Goal: Task Accomplishment & Management: Use online tool/utility

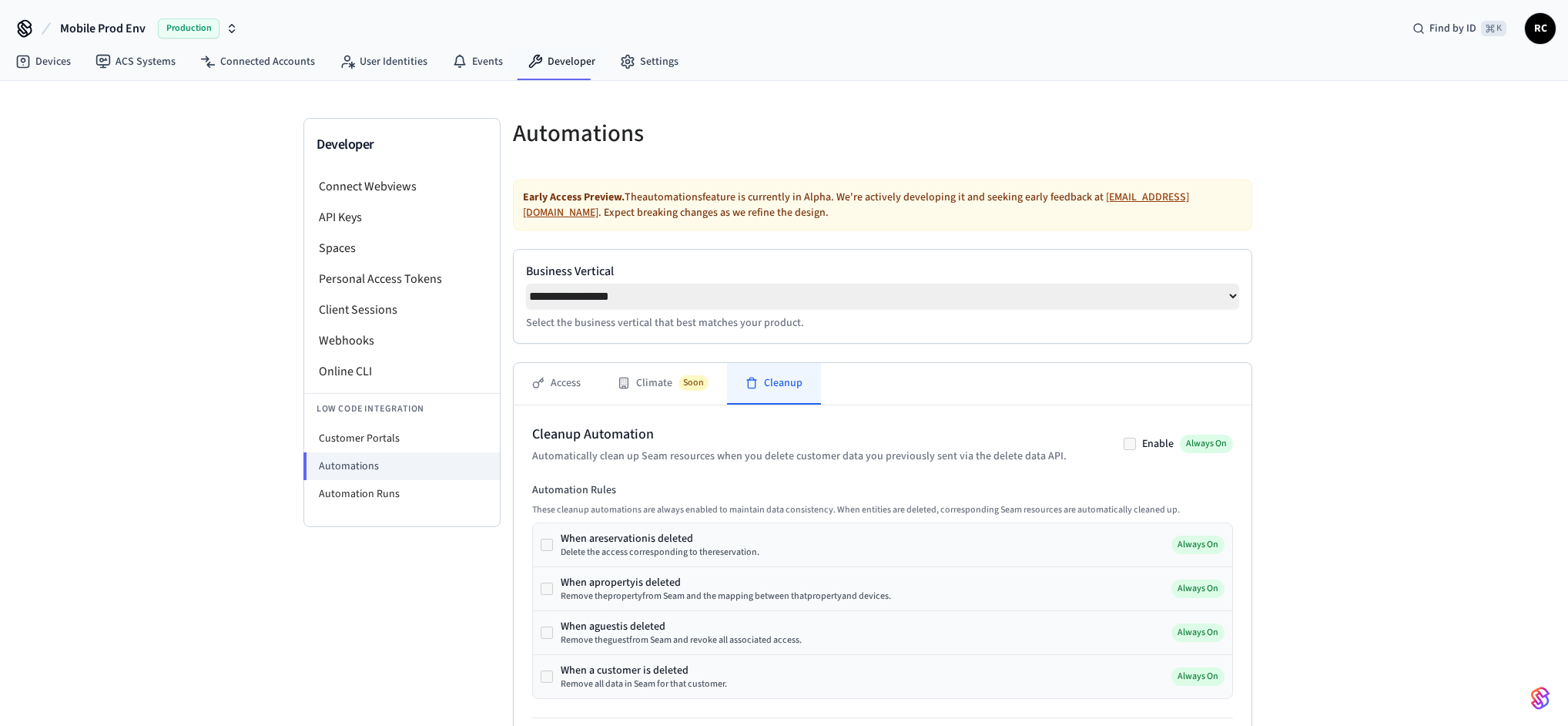
select select "**********"
click at [118, 16] on button "Mobile Prod Env Production" at bounding box center [149, 28] width 187 height 32
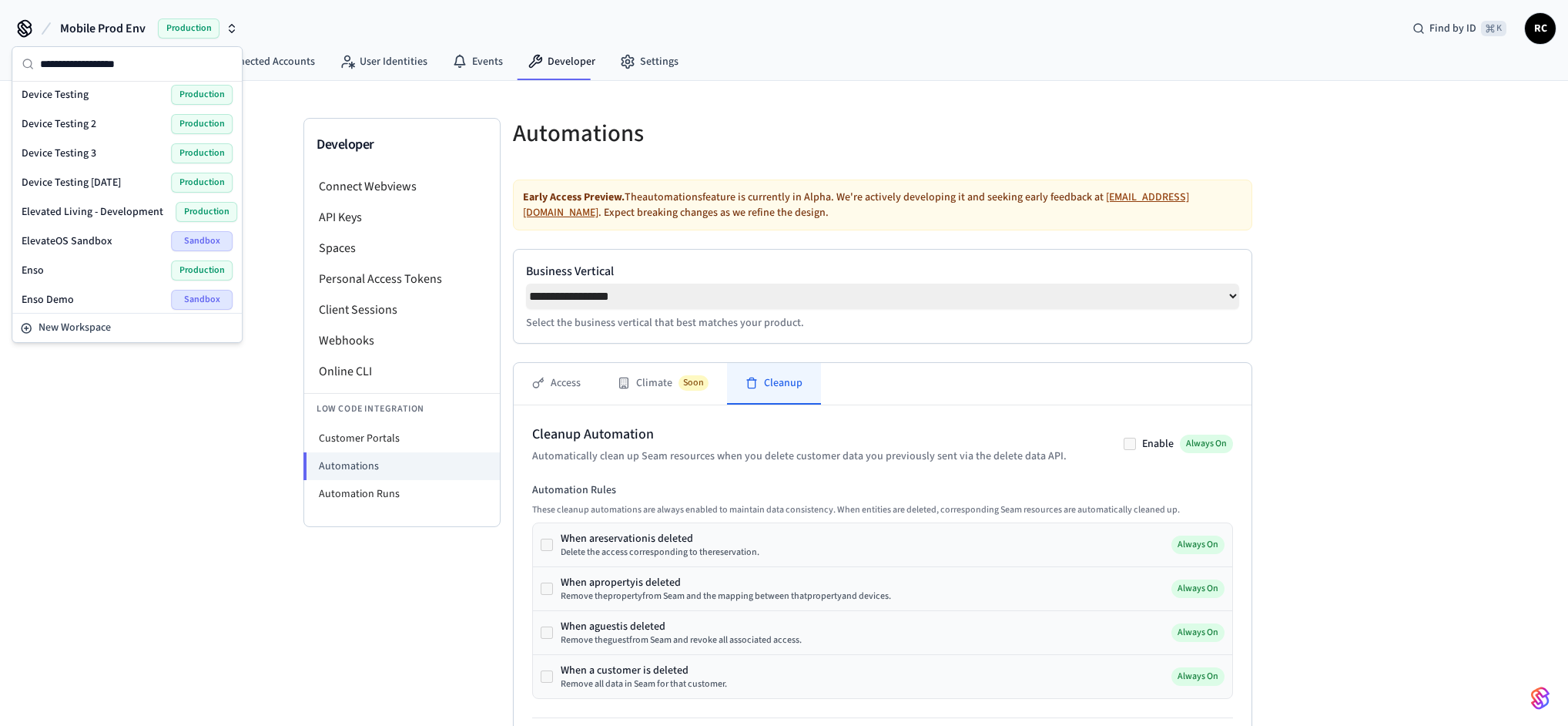
scroll to position [588, 0]
click at [271, 11] on div "Mobile Prod Env Production Find by ID ⌘ K RC" at bounding box center [784, 22] width 1568 height 45
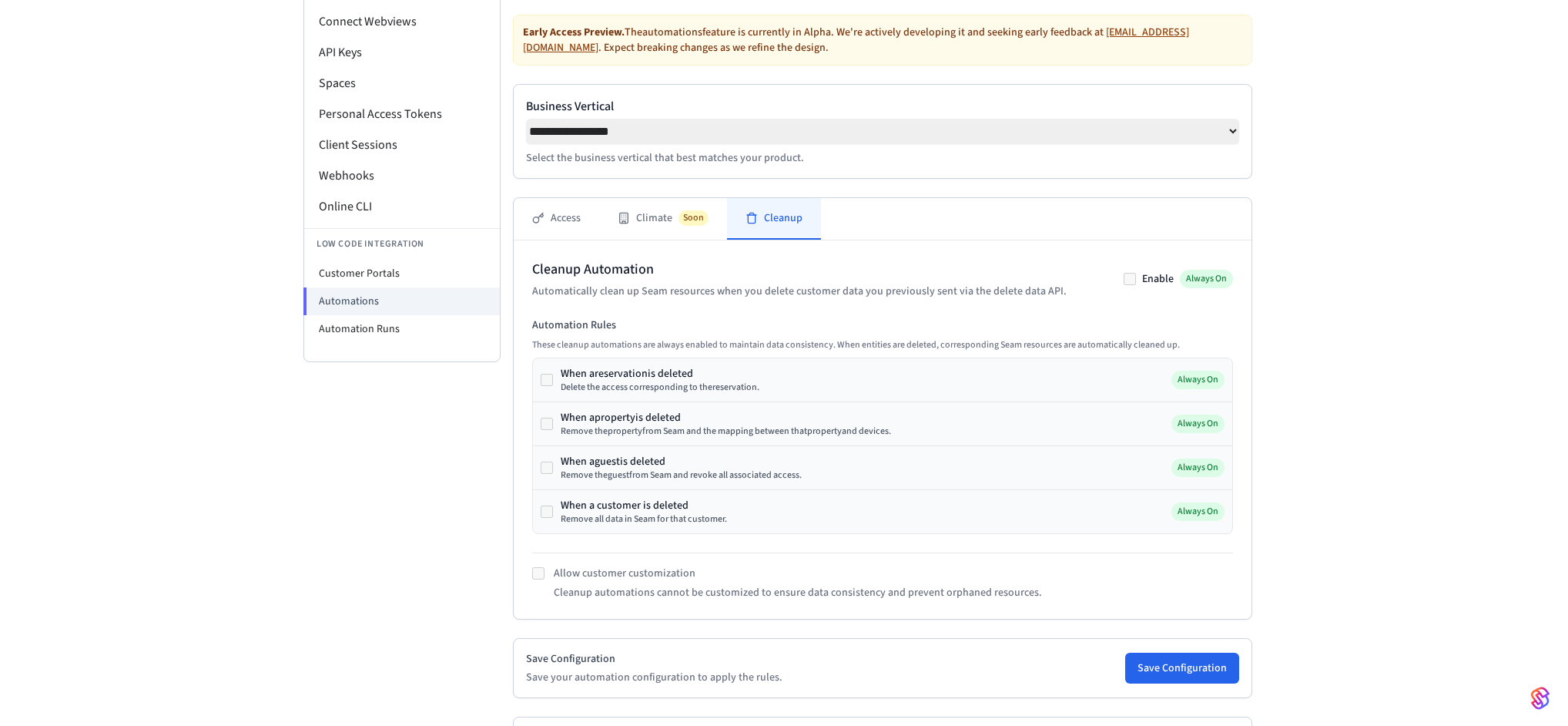
scroll to position [176, 0]
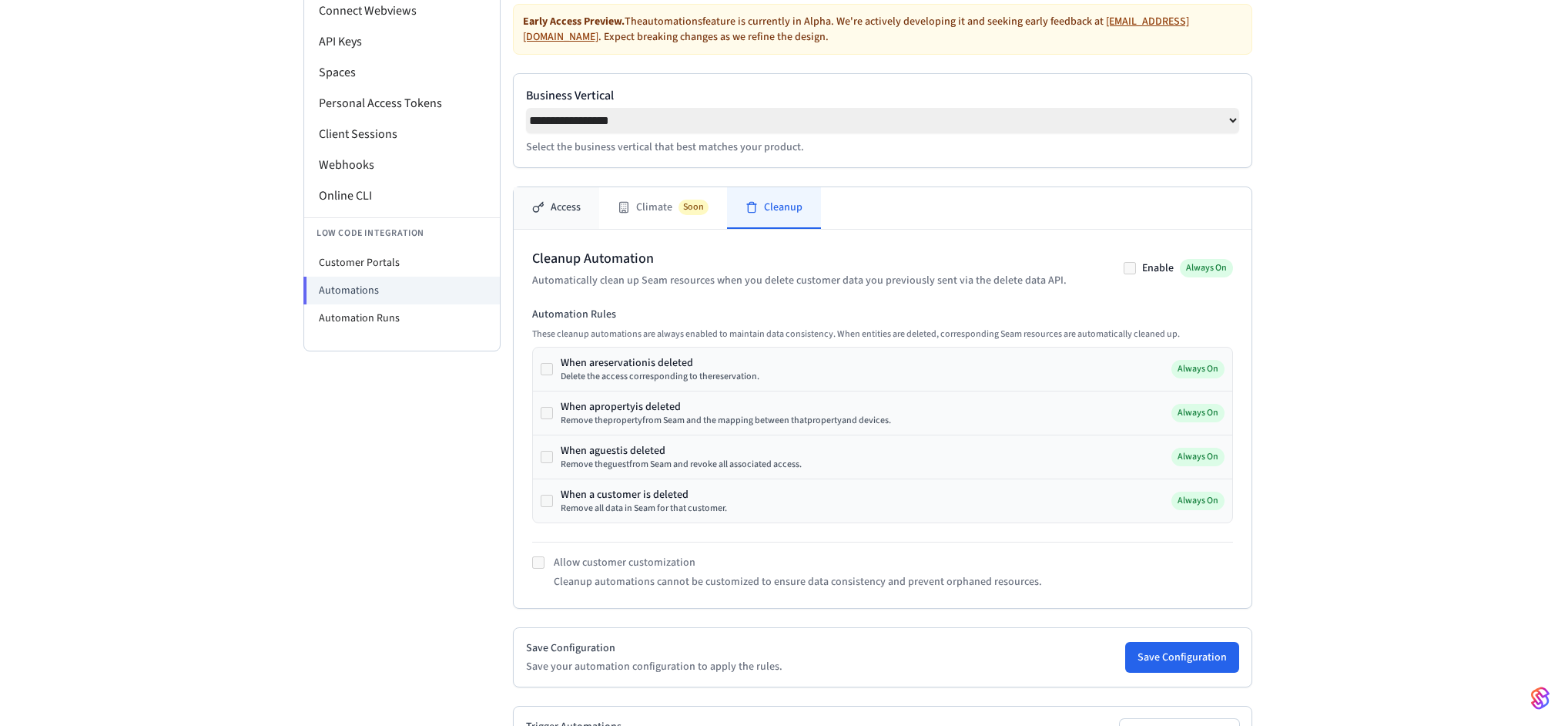
click at [568, 213] on button "Access" at bounding box center [557, 208] width 86 height 41
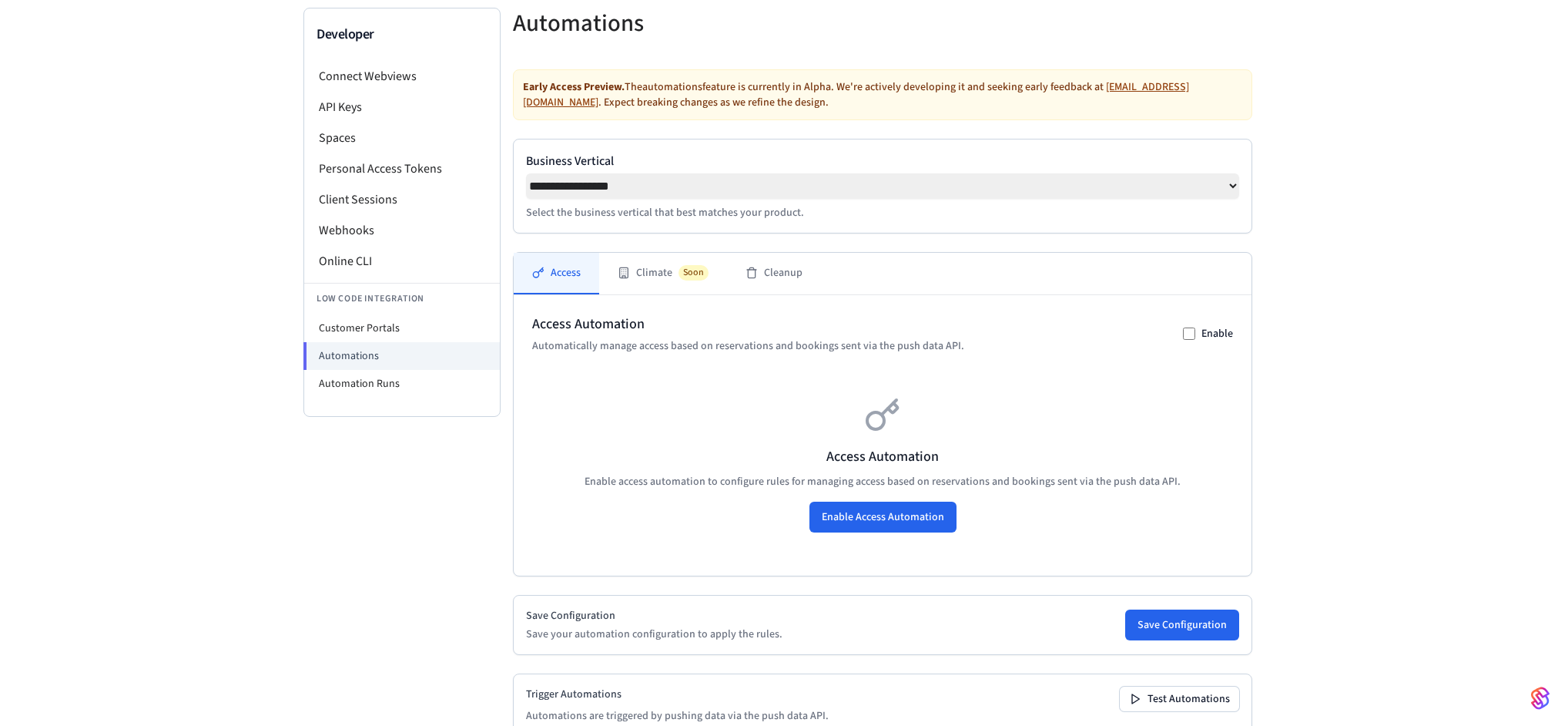
scroll to position [0, 0]
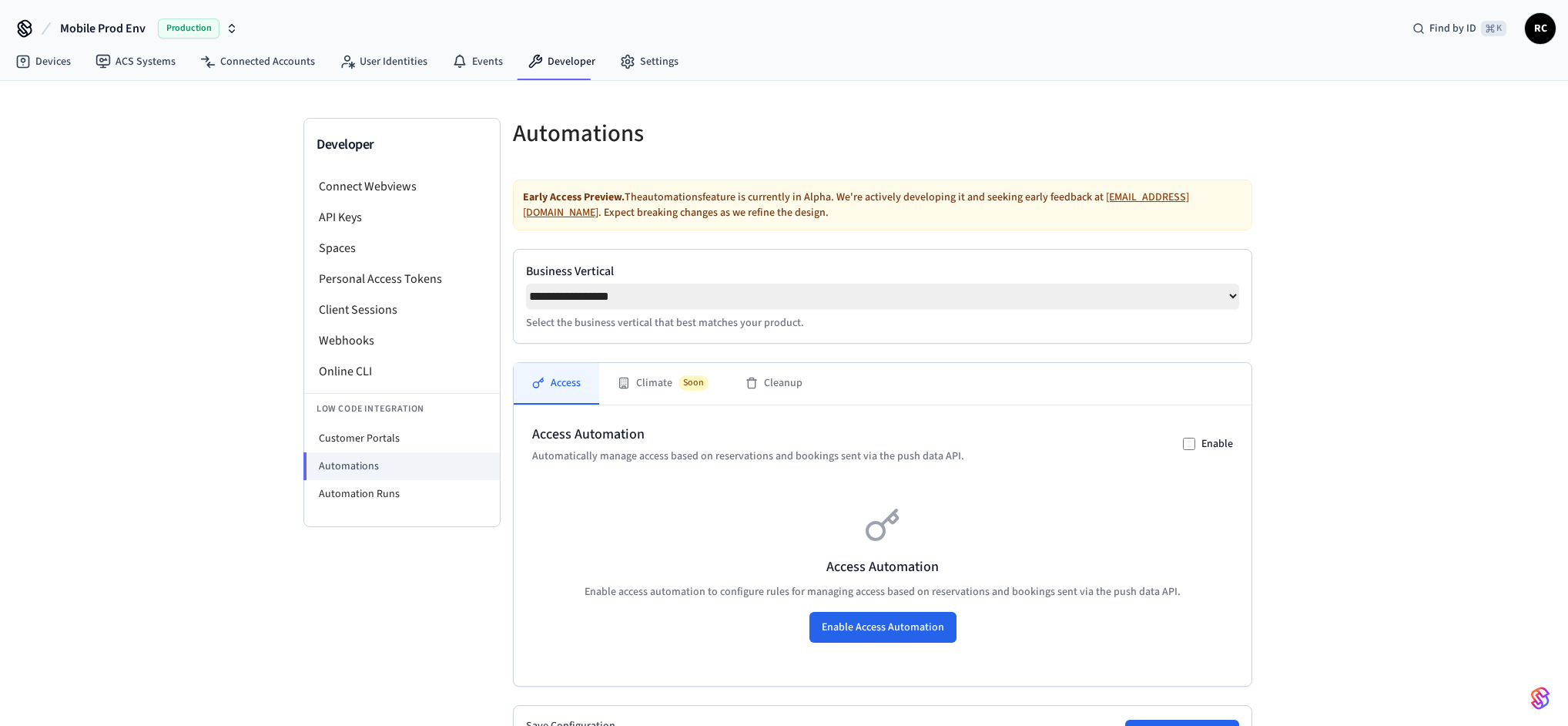
click at [133, 19] on span "Mobile Prod Env" at bounding box center [103, 28] width 86 height 18
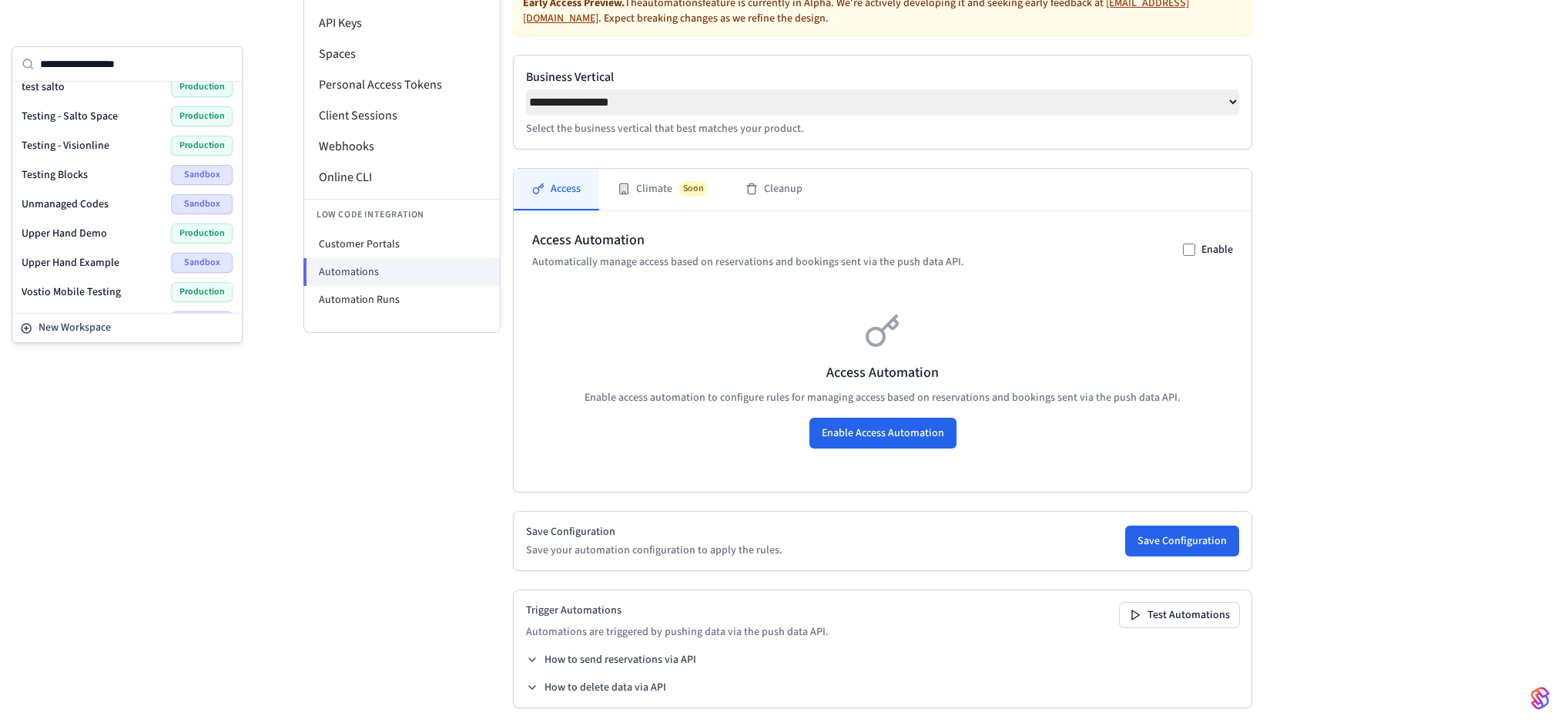
scroll to position [203, 0]
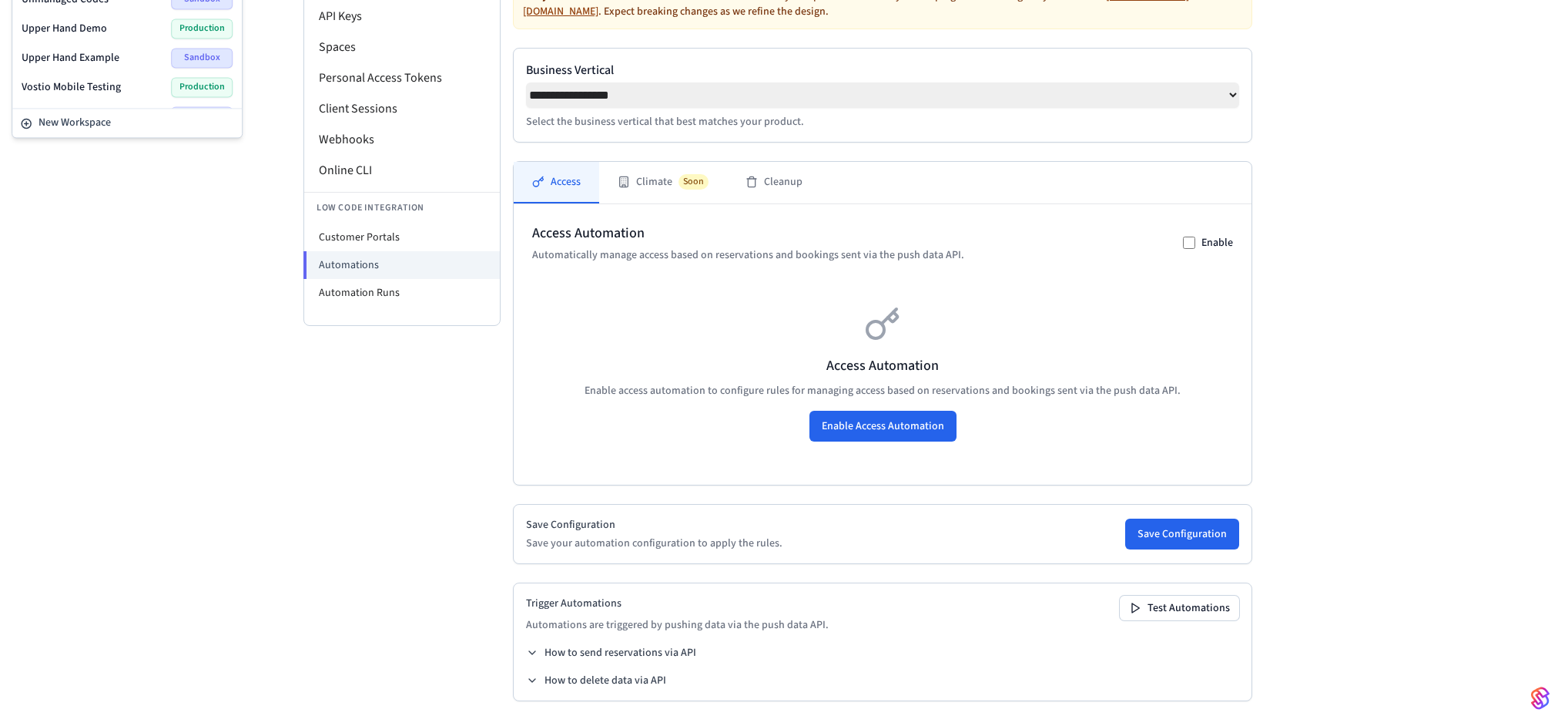
click at [106, 106] on div "Wodify Example Sandbox" at bounding box center [127, 116] width 211 height 20
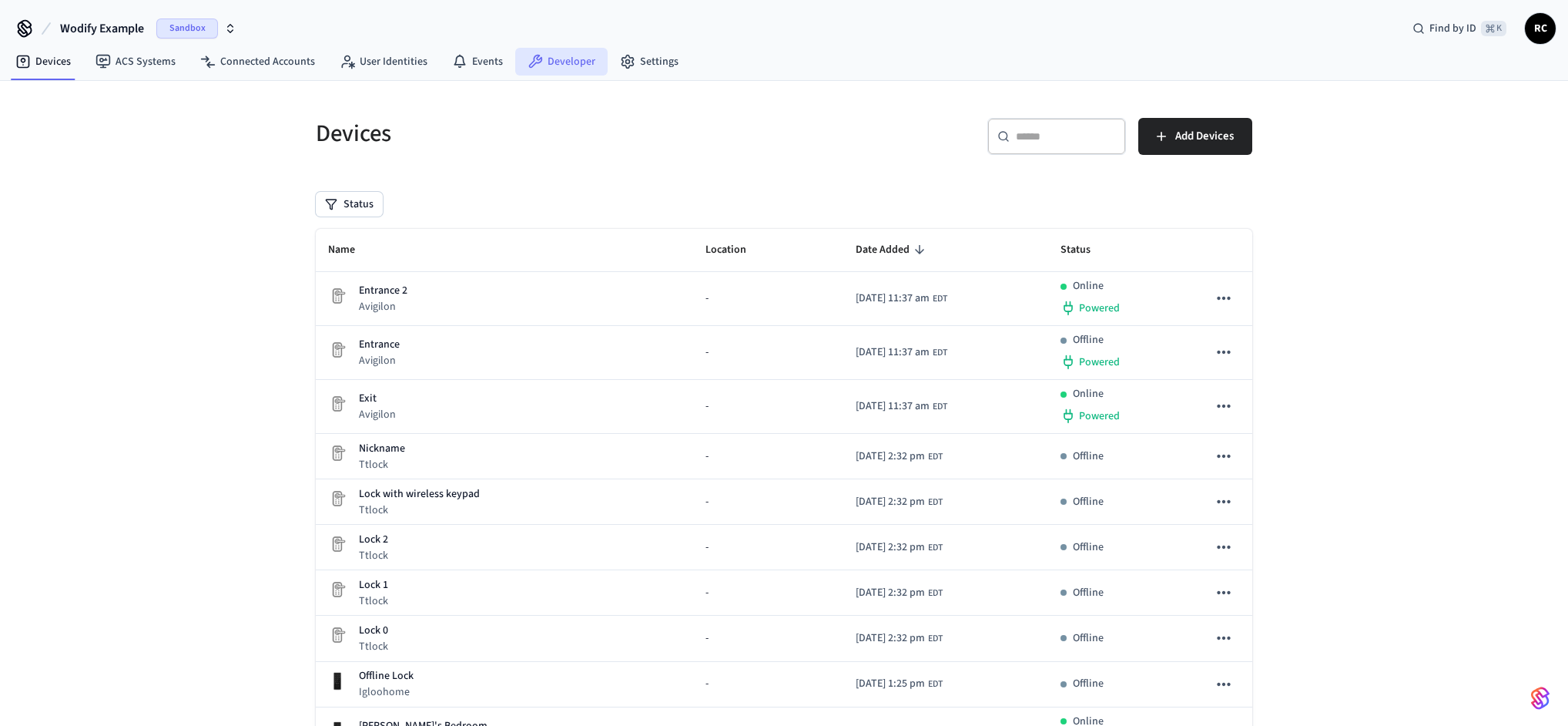
click at [540, 67] on link "Developer" at bounding box center [561, 62] width 93 height 28
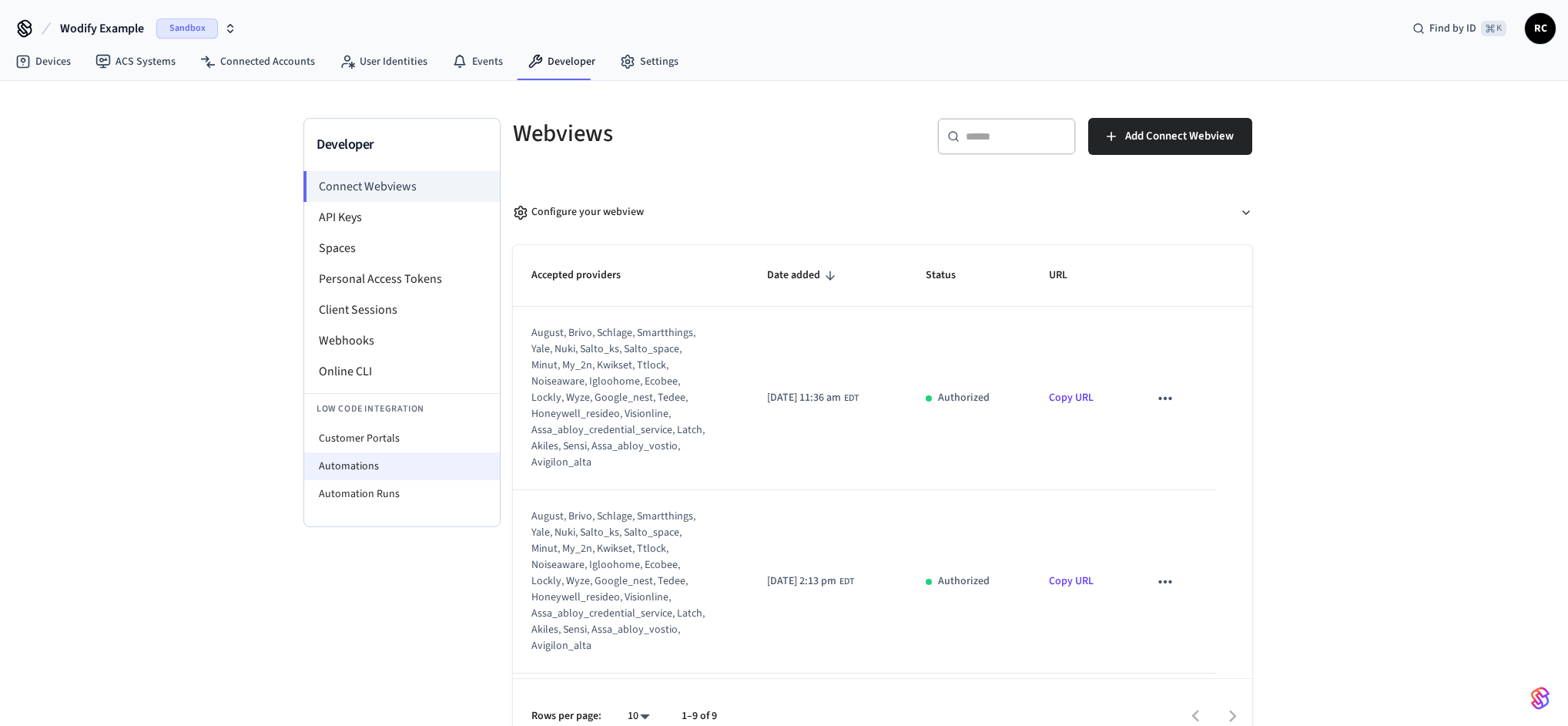
click at [403, 462] on li "Automations" at bounding box center [401, 466] width 195 height 28
select select "**********"
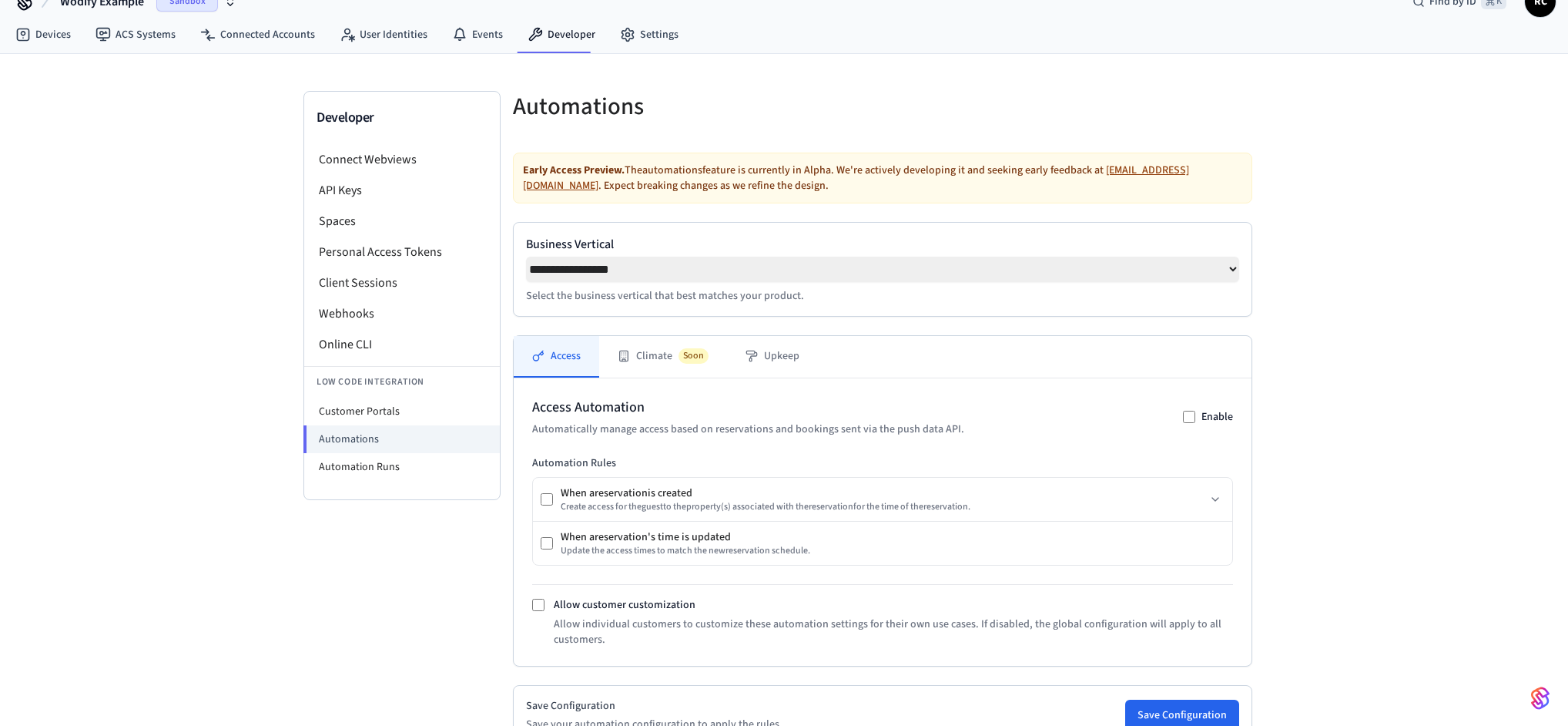
scroll to position [48, 0]
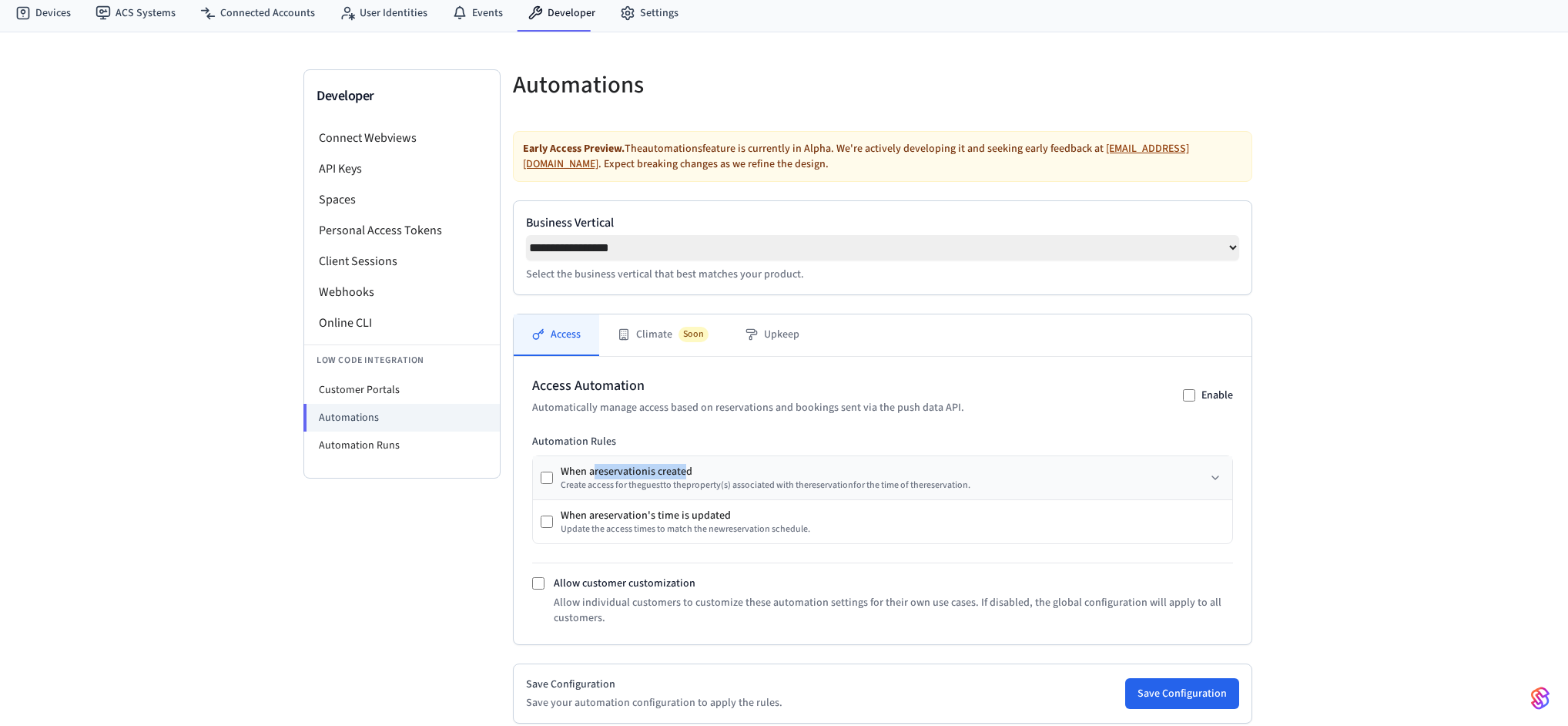
drag, startPoint x: 623, startPoint y: 470, endPoint x: 681, endPoint y: 470, distance: 58.0
click at [681, 470] on div "When a reservation is created" at bounding box center [765, 471] width 410 height 16
drag, startPoint x: 627, startPoint y: 518, endPoint x: 699, endPoint y: 516, distance: 72.0
click at [699, 516] on div "When a reservation 's time is updated" at bounding box center [685, 516] width 250 height 16
drag, startPoint x: 607, startPoint y: 472, endPoint x: 678, endPoint y: 475, distance: 71.1
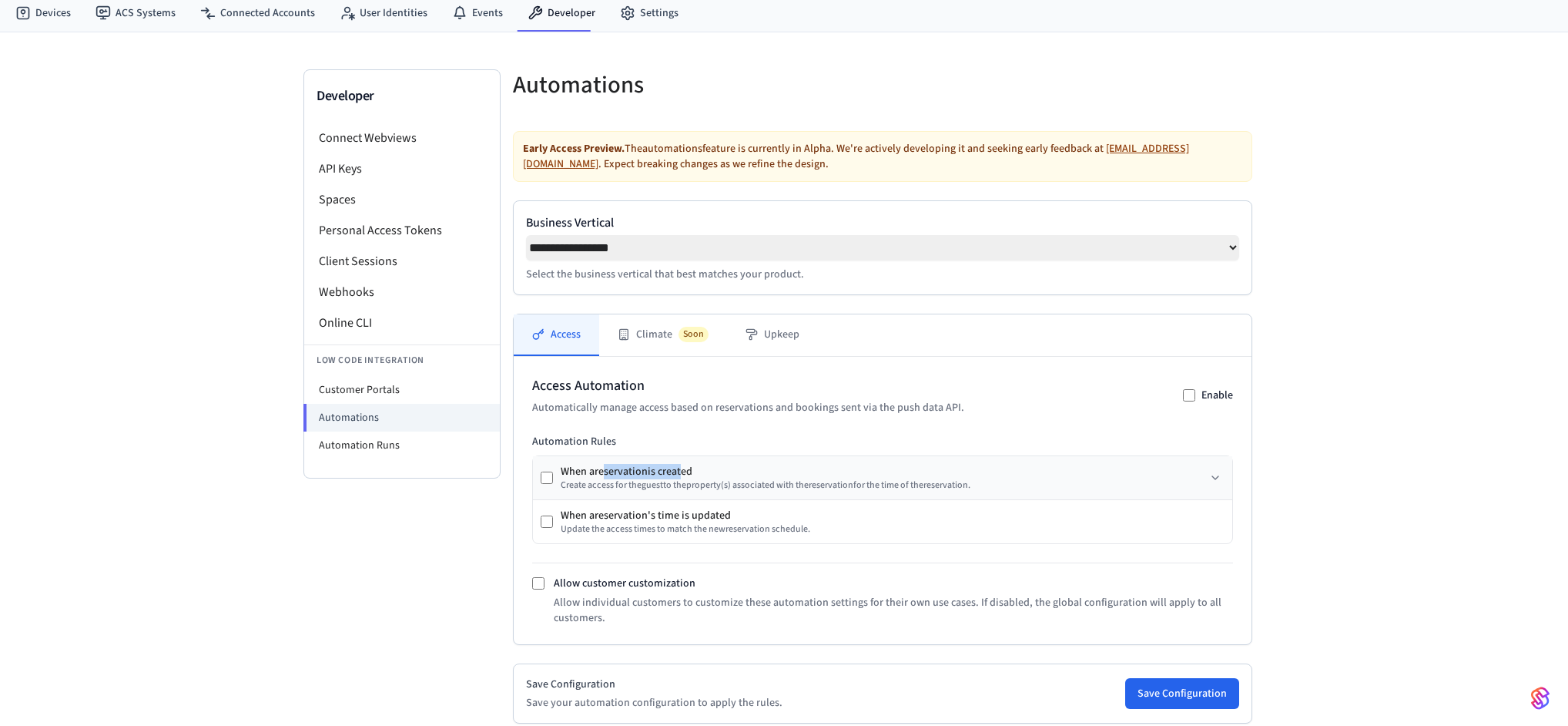
click at [678, 475] on div "When a reservation is created" at bounding box center [765, 471] width 410 height 16
click at [790, 325] on button "Upkeep" at bounding box center [772, 335] width 91 height 41
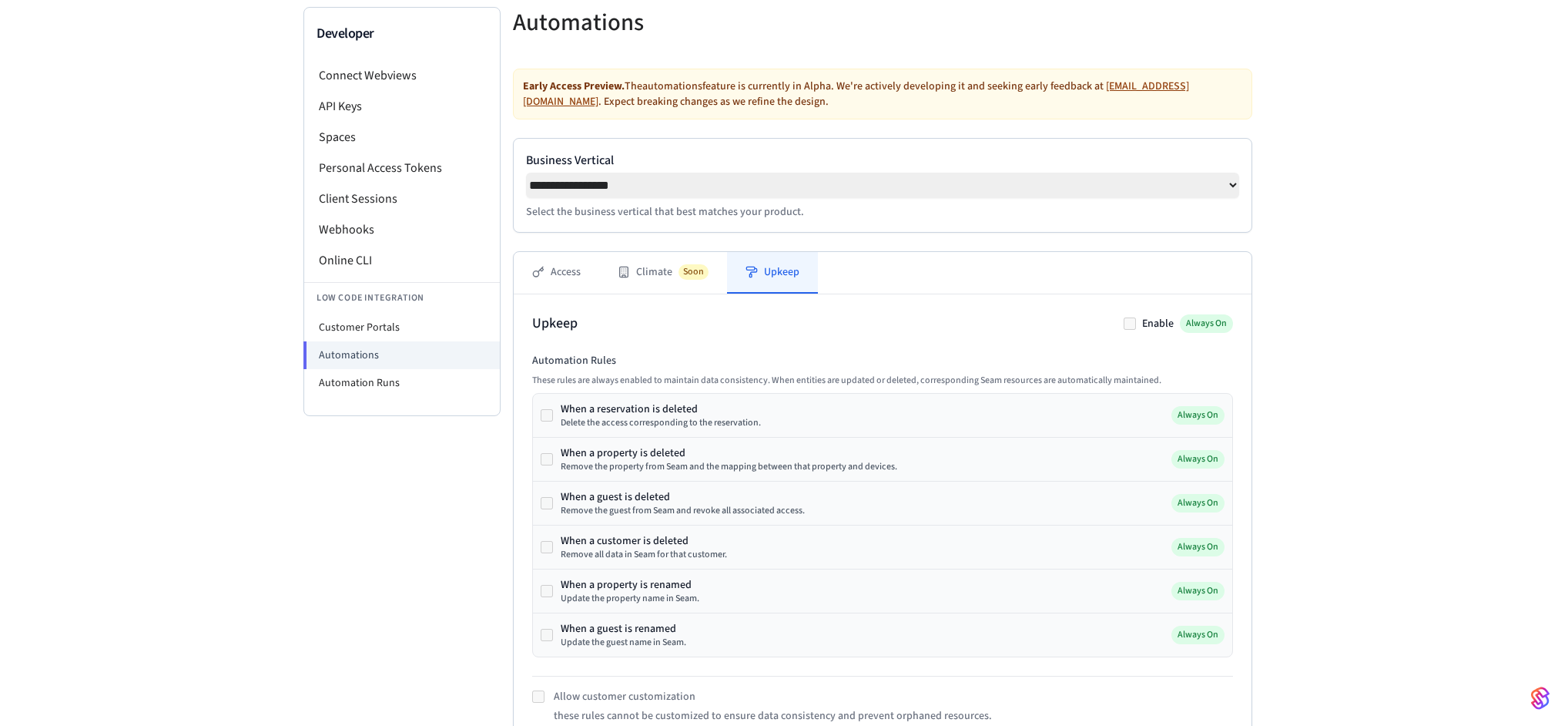
scroll to position [136, 0]
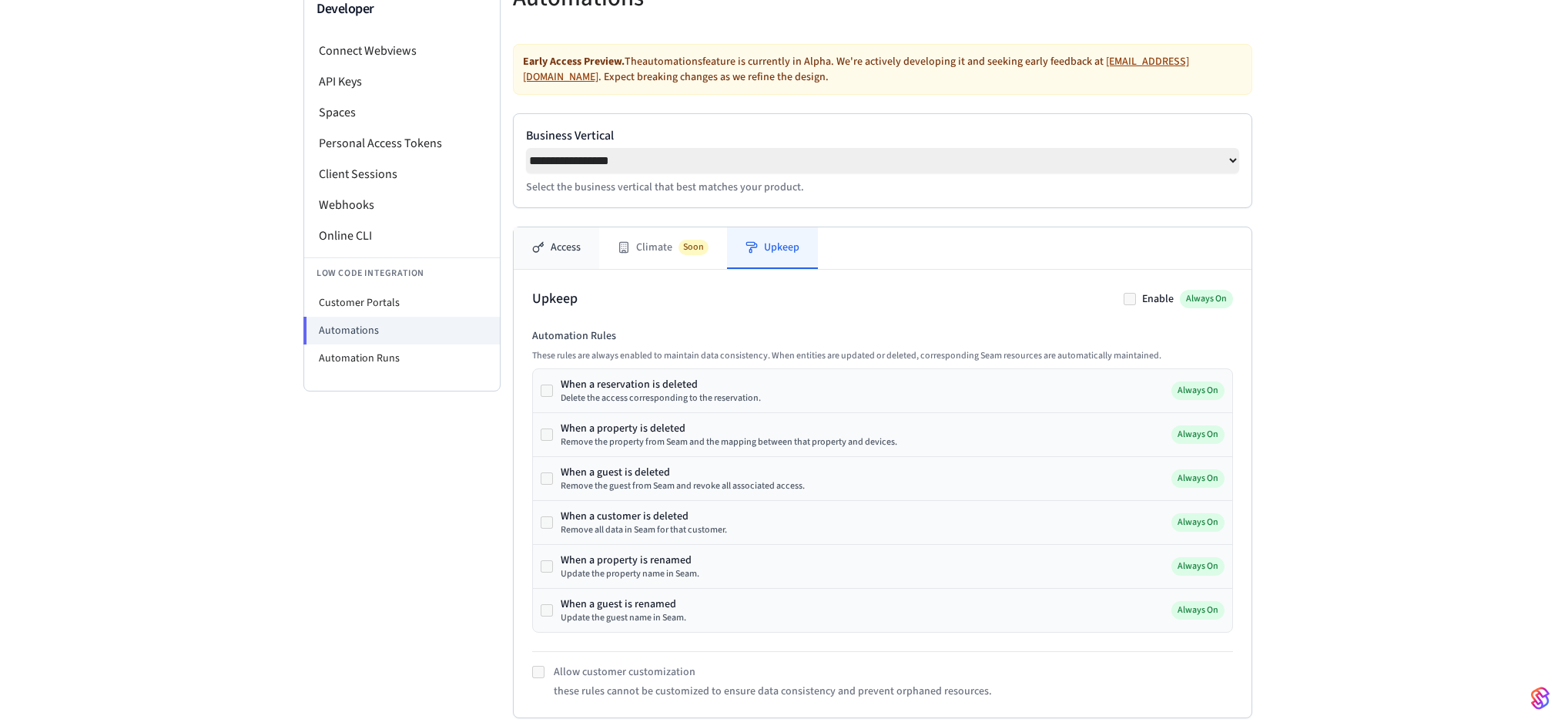
click at [577, 261] on button "Access" at bounding box center [557, 247] width 86 height 41
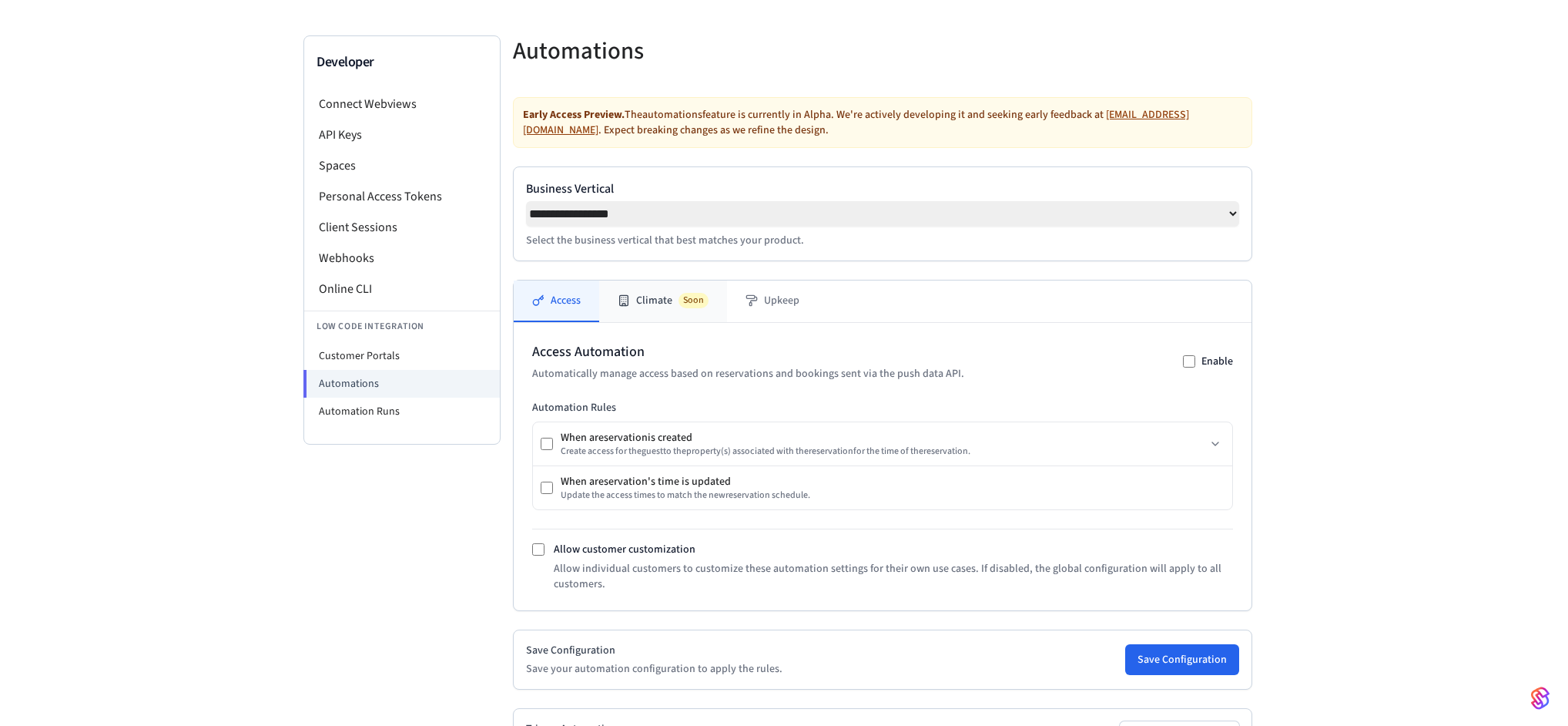
scroll to position [86, 0]
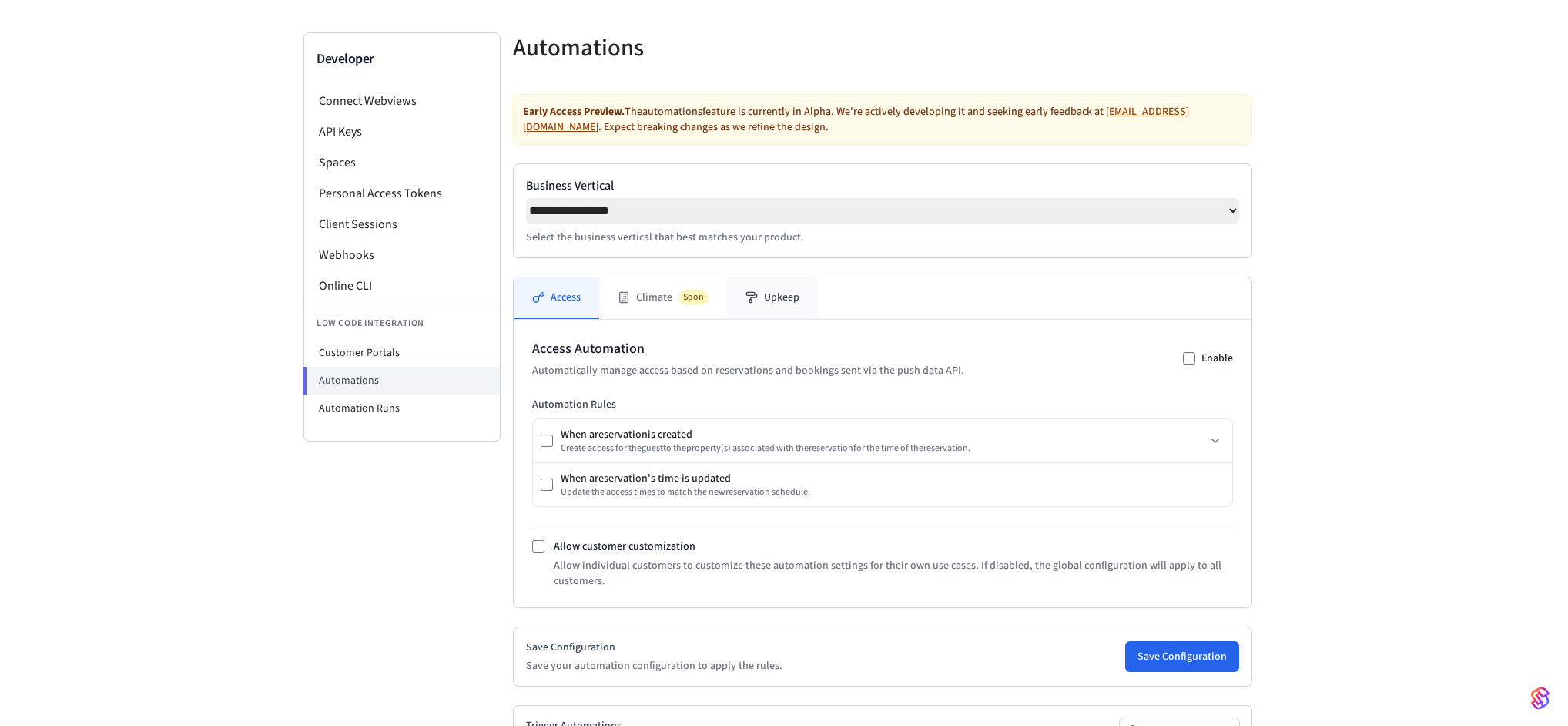
click at [784, 304] on button "Upkeep" at bounding box center [772, 298] width 91 height 41
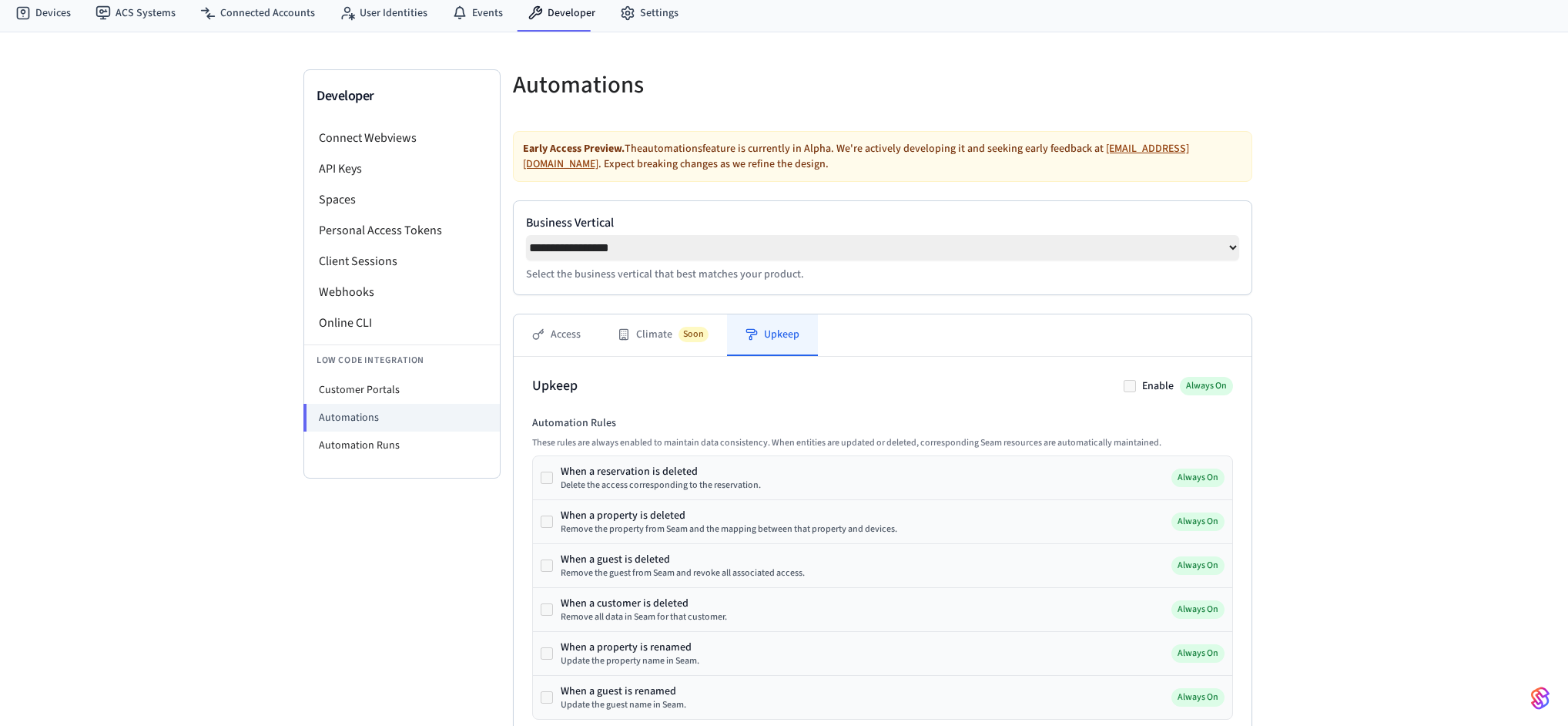
scroll to position [0, 0]
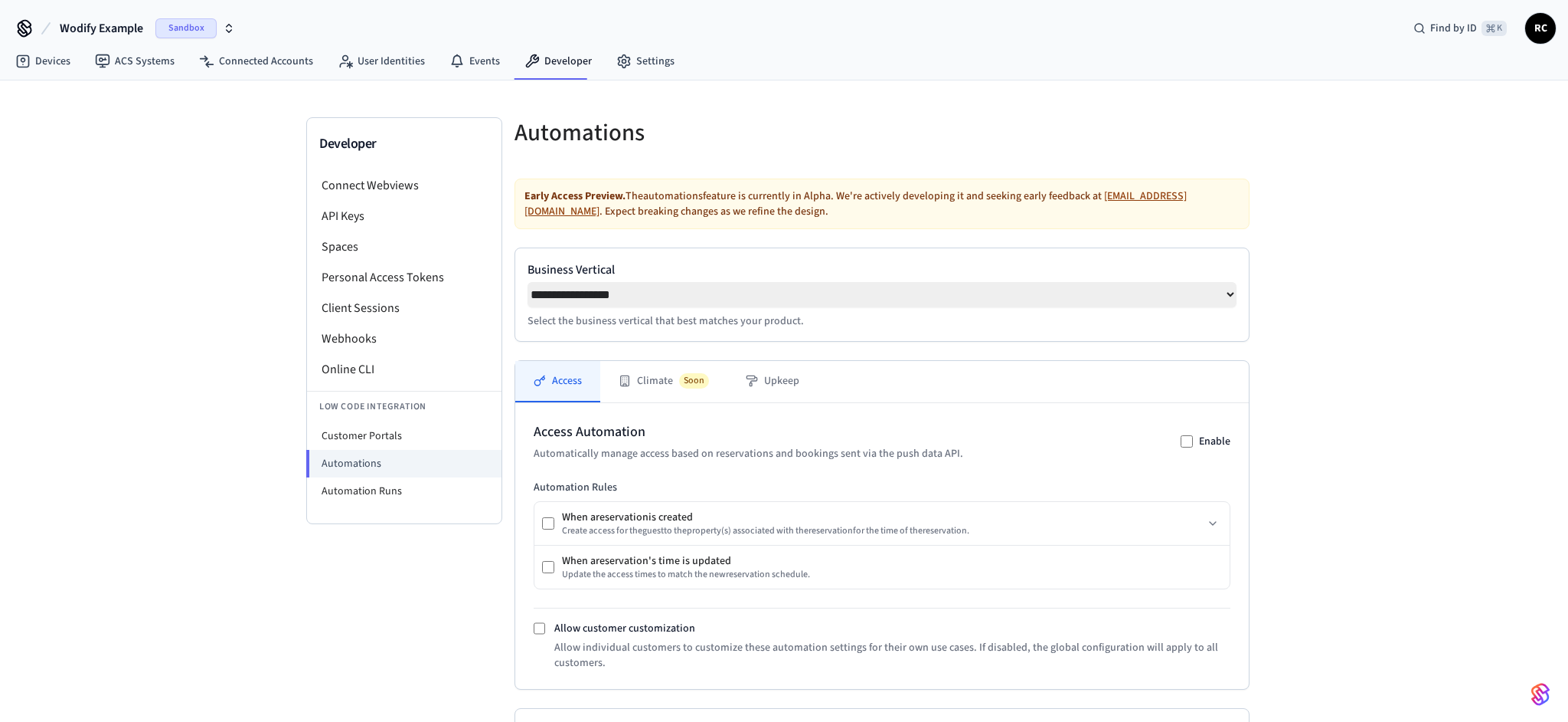
select select "**********"
click at [772, 391] on button "Upkeep" at bounding box center [768, 381] width 91 height 41
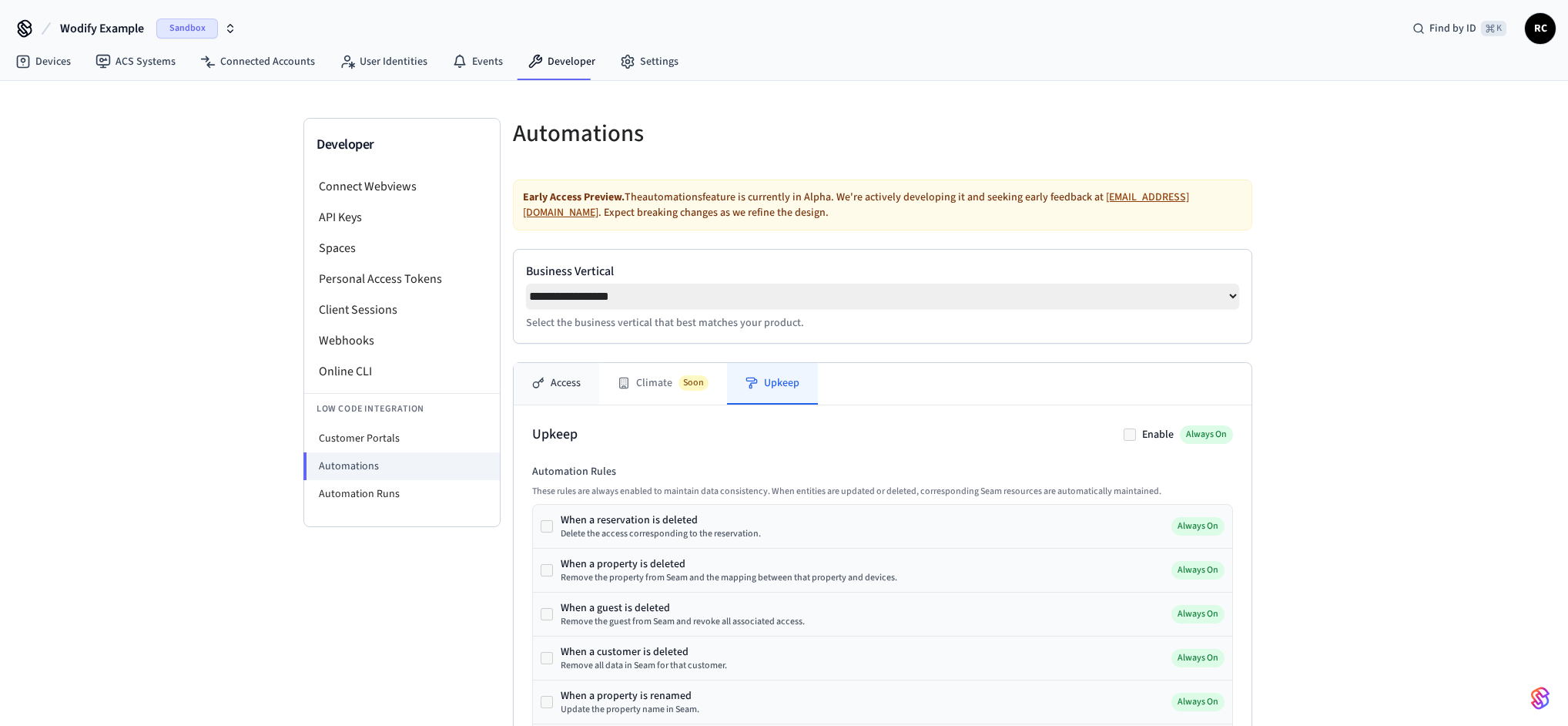
click at [558, 391] on button "Access" at bounding box center [557, 383] width 86 height 41
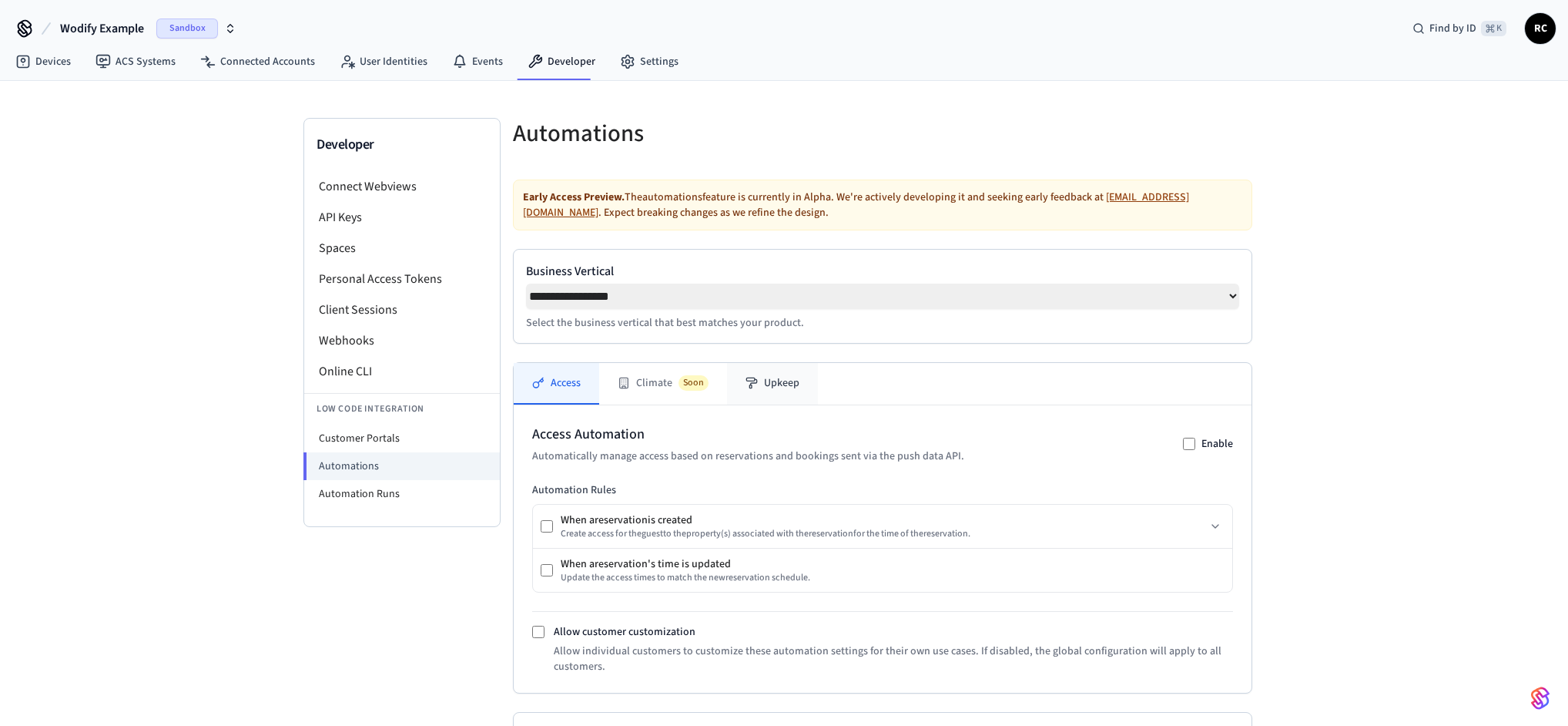
click at [774, 386] on button "Upkeep" at bounding box center [772, 383] width 91 height 41
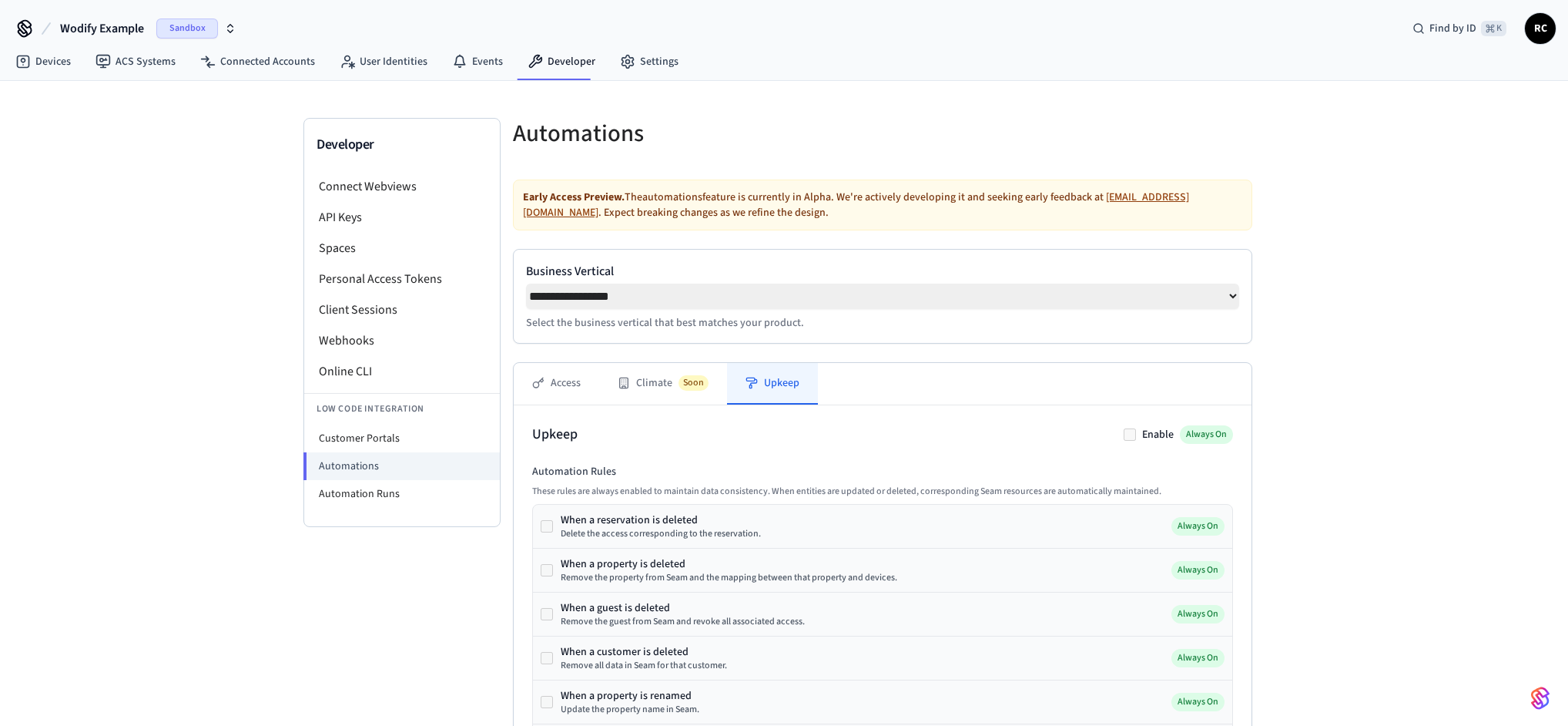
click at [1277, 395] on div "**********" at bounding box center [784, 587] width 1568 height 1013
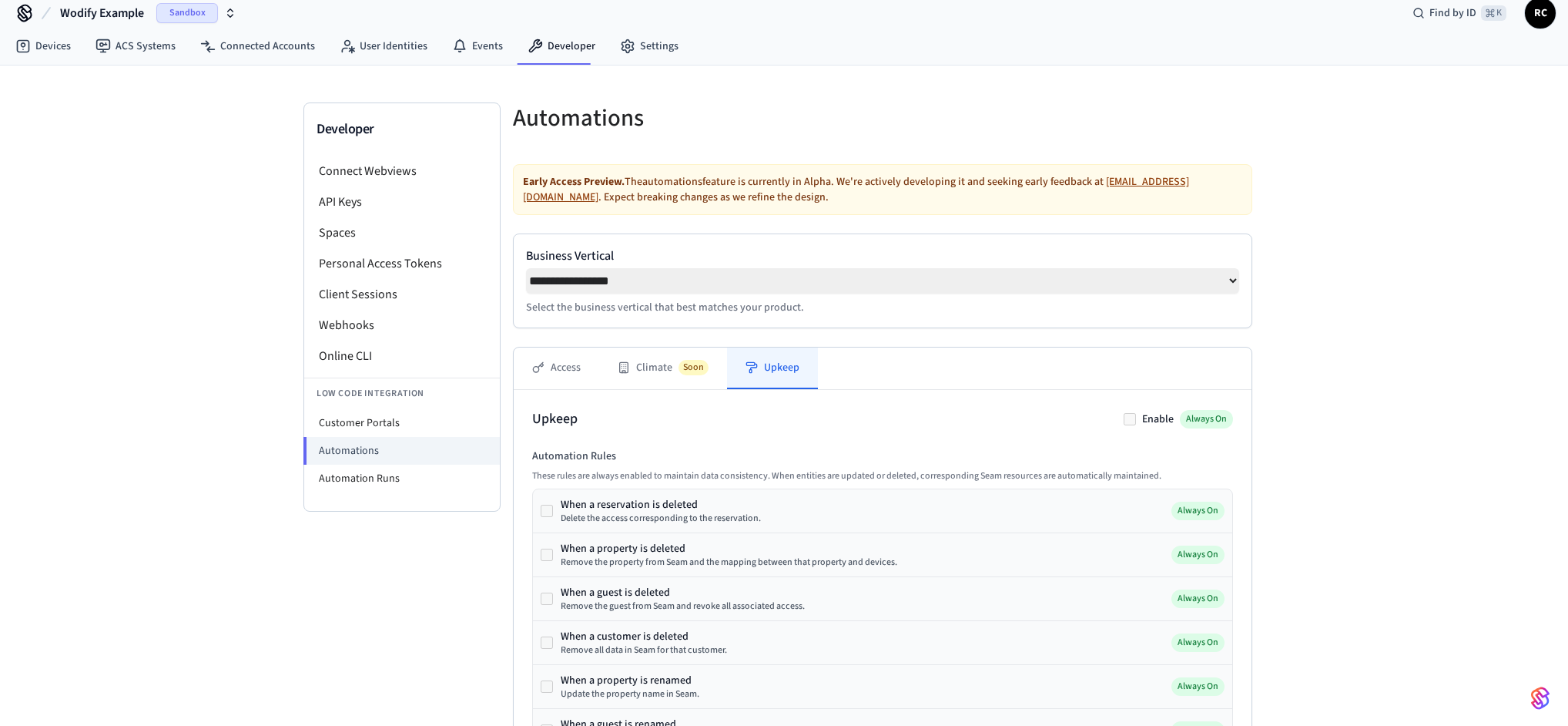
scroll to position [23, 0]
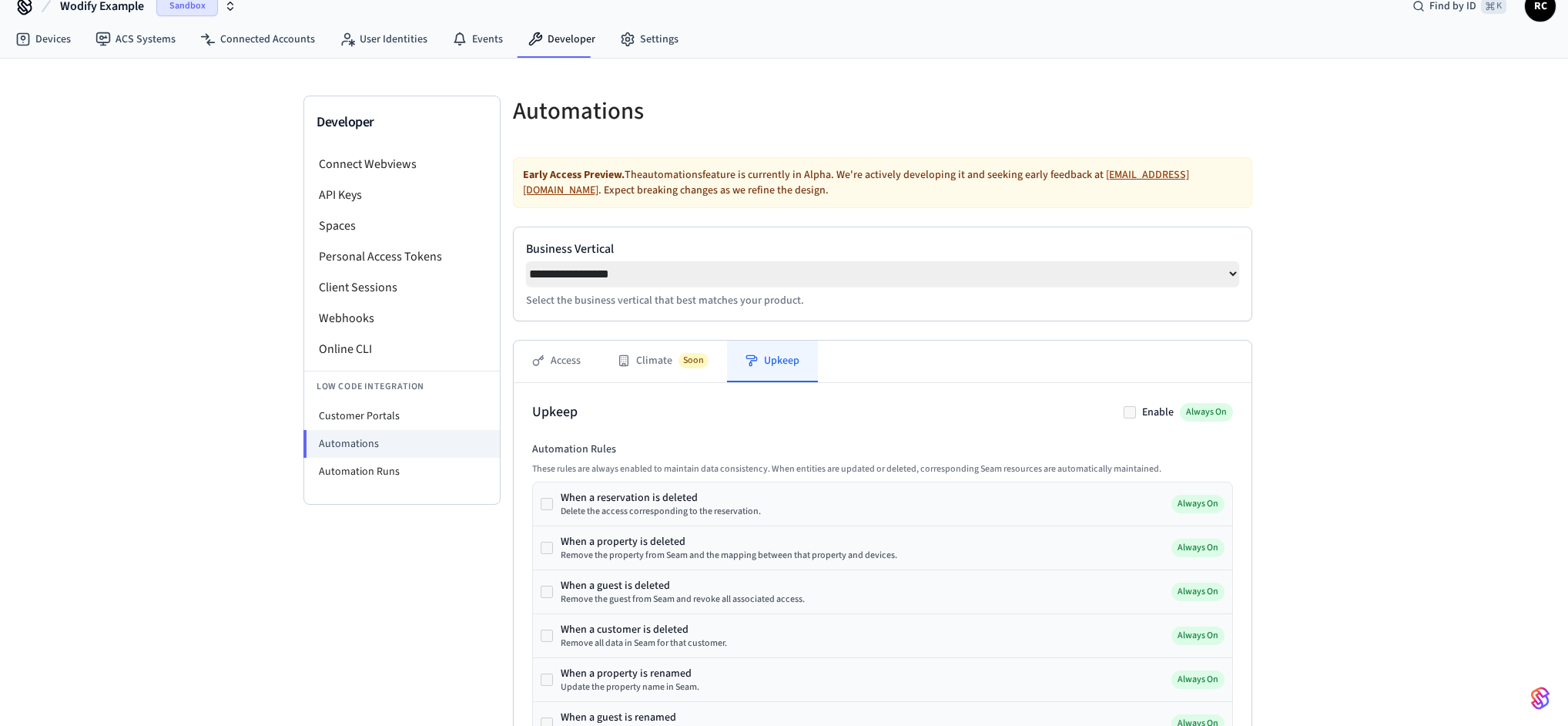
click at [982, 414] on div "Upkeep Enable Always On" at bounding box center [882, 412] width 700 height 22
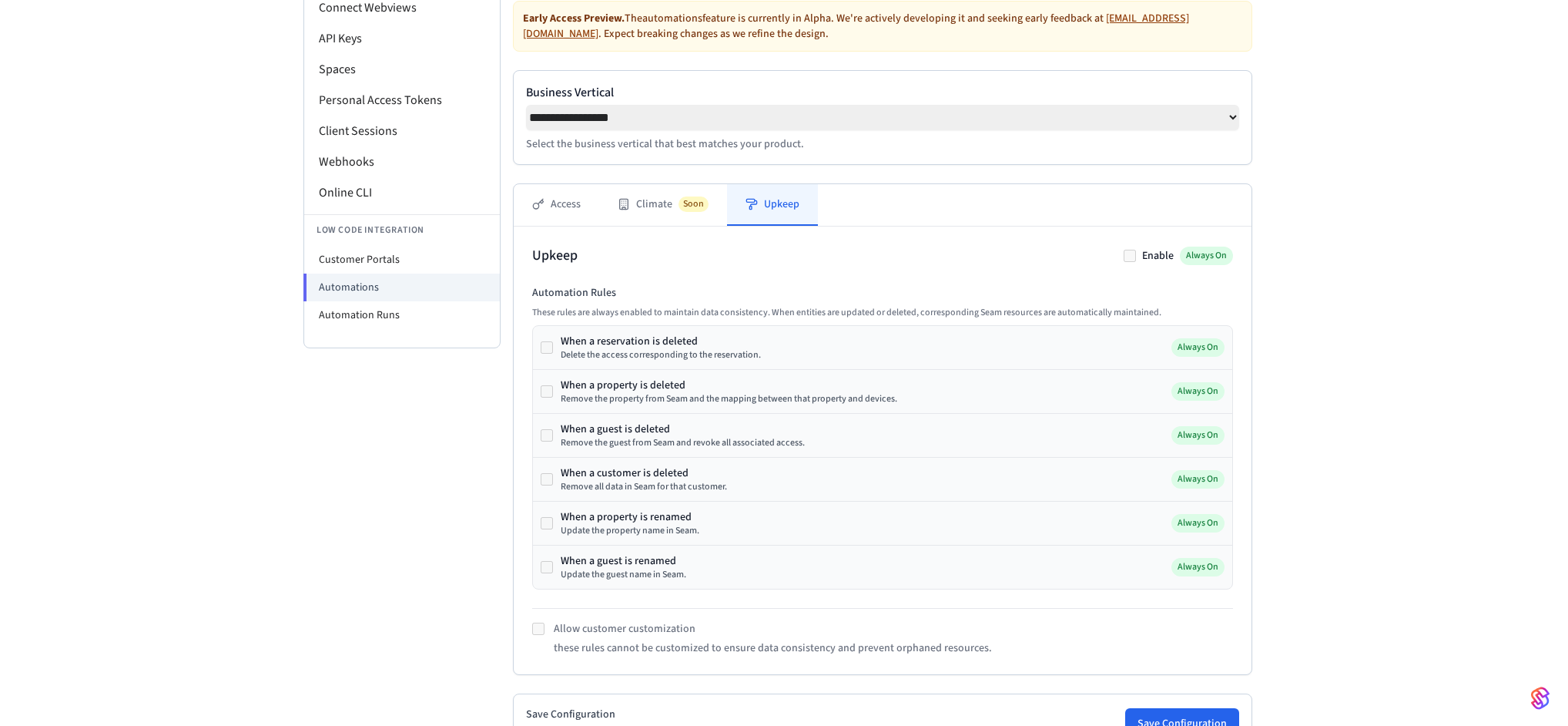
scroll to position [181, 0]
click at [1423, 392] on div "**********" at bounding box center [784, 406] width 1568 height 1013
click at [546, 211] on button "Access" at bounding box center [557, 202] width 86 height 41
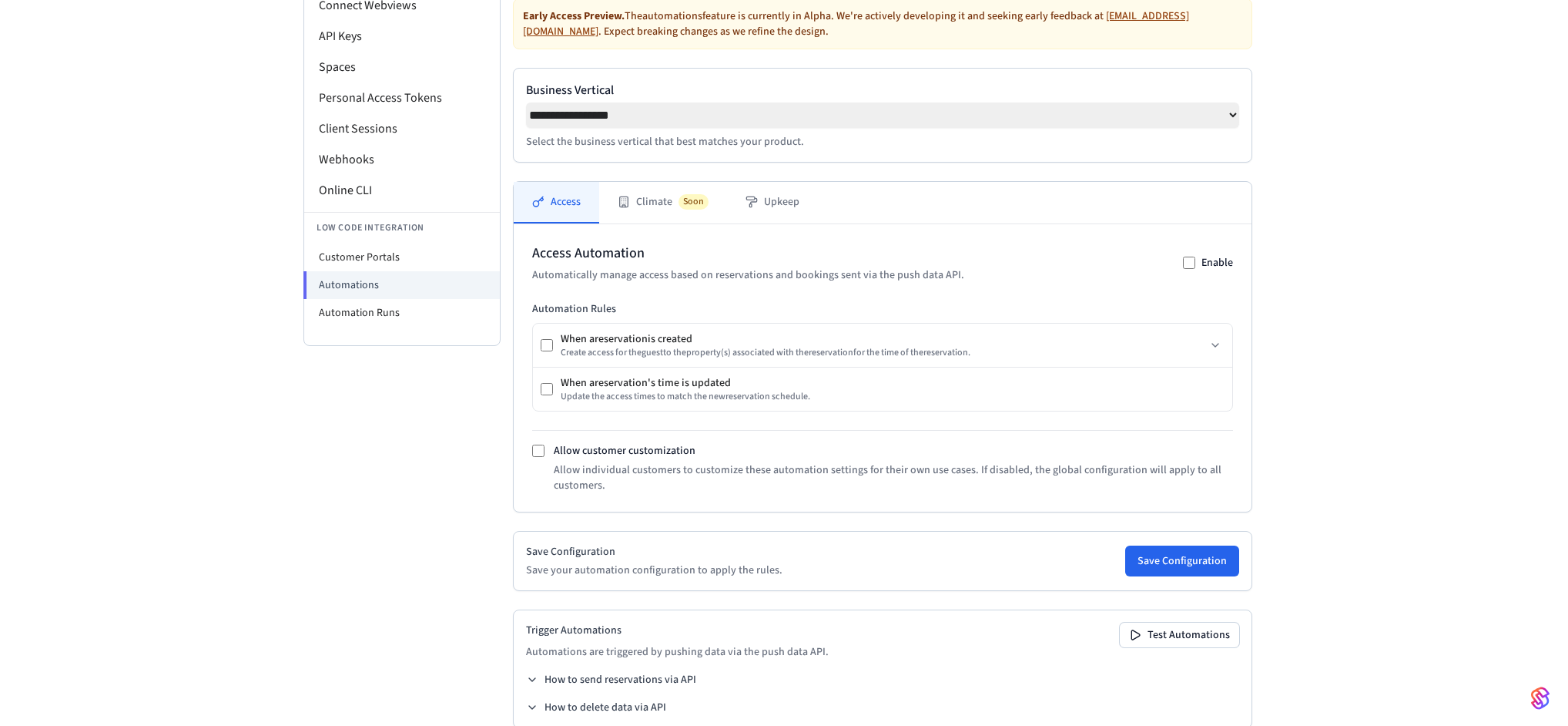
click at [918, 240] on div "Access Automation Automatically manage access based on reservations and booking…" at bounding box center [882, 368] width 738 height 287
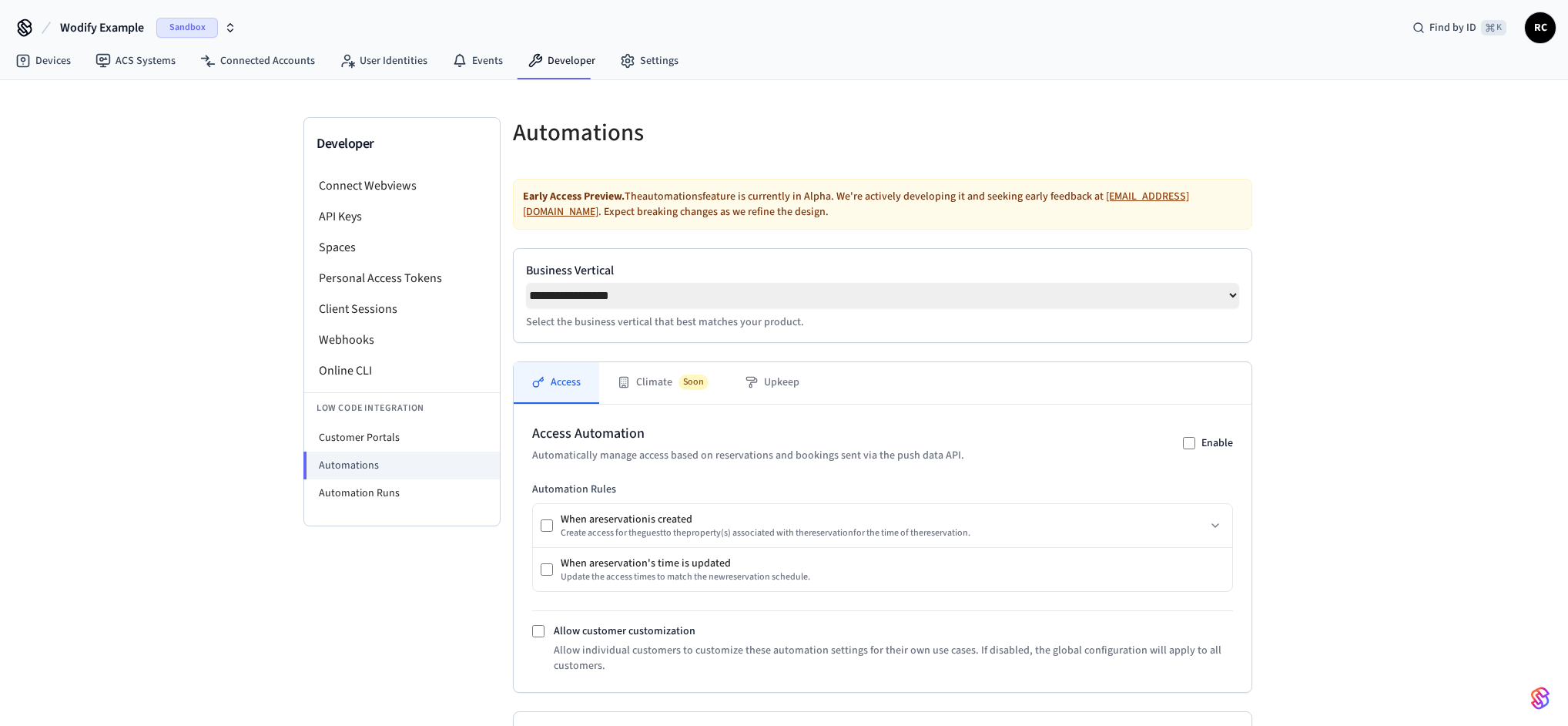
scroll to position [0, 0]
click at [1090, 193] on div "Early Access Preview. The automations feature is currently in Alpha. We're acti…" at bounding box center [882, 205] width 739 height 51
click at [1342, 280] on div "**********" at bounding box center [784, 507] width 1568 height 853
